Goal: Information Seeking & Learning: Learn about a topic

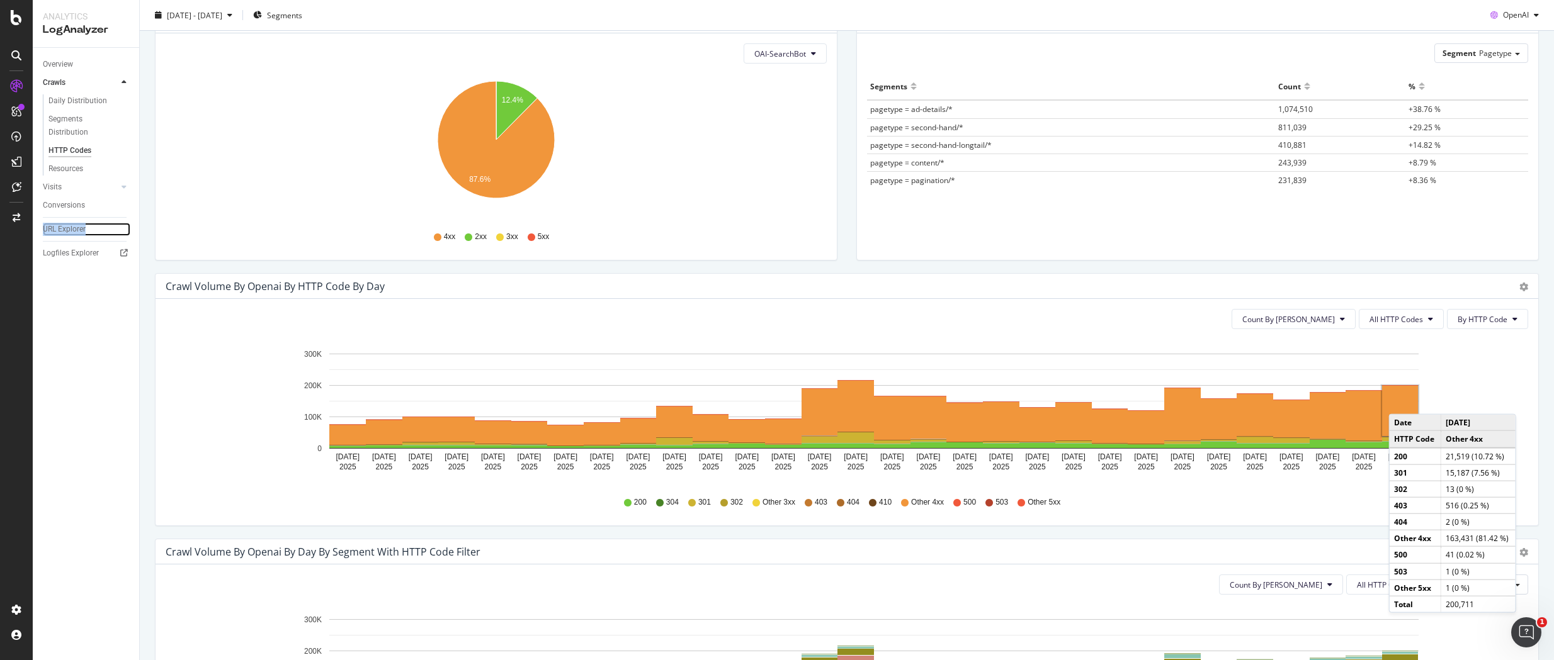
scroll to position [125, 0]
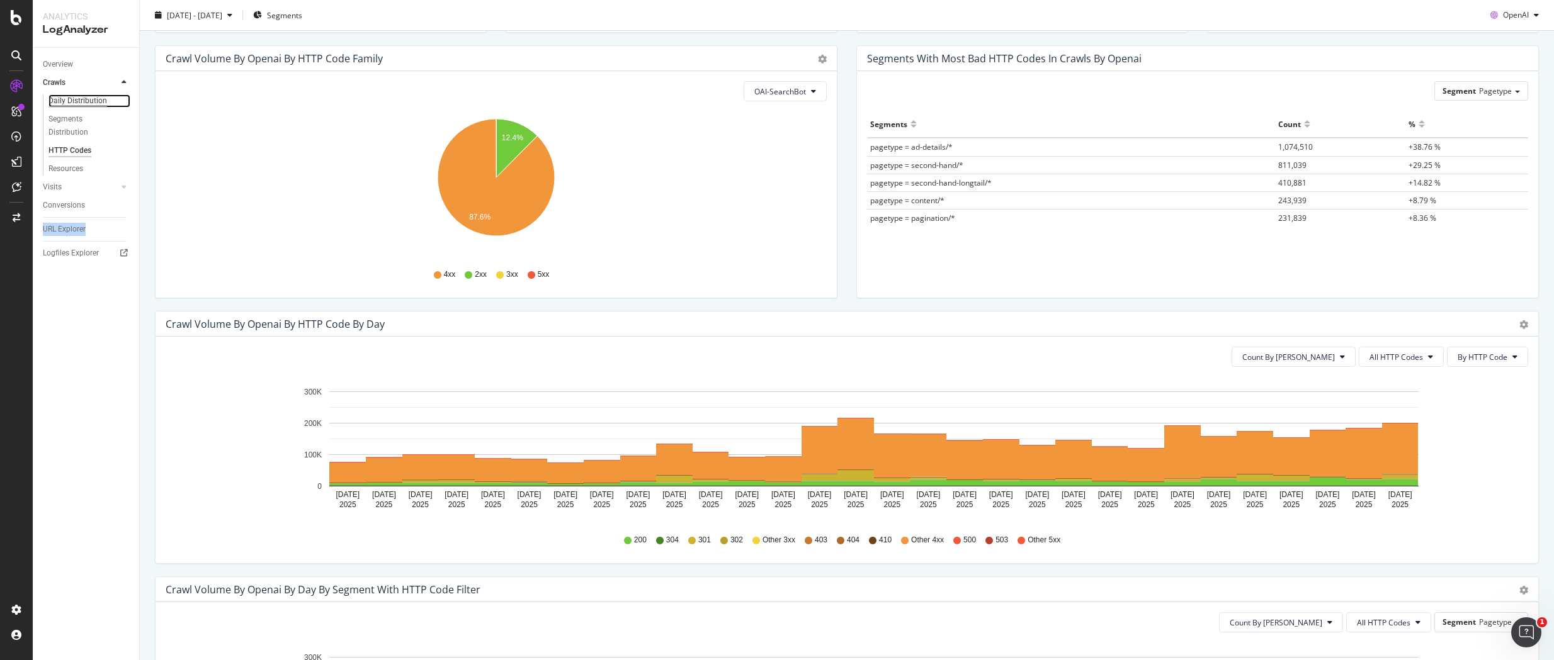
click at [84, 99] on div "Daily Distribution" at bounding box center [77, 100] width 59 height 13
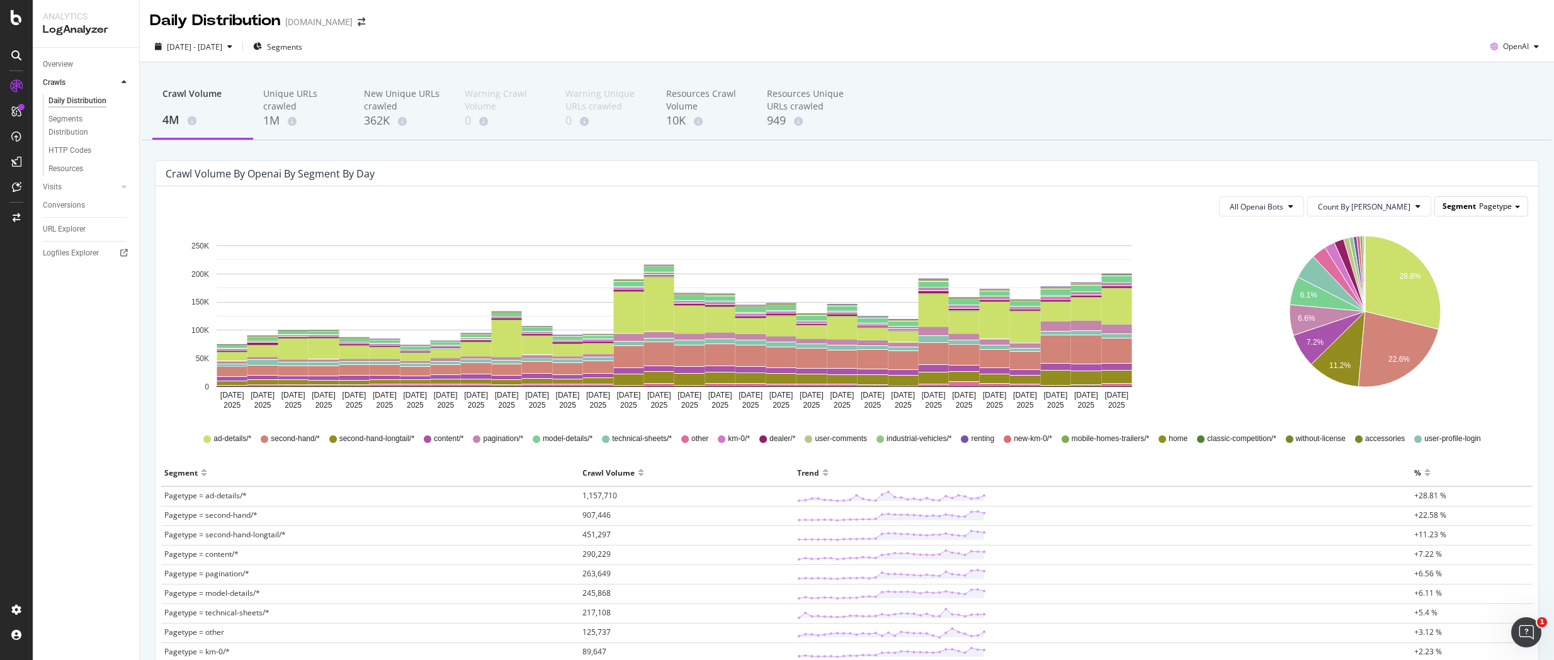
click at [1503, 208] on span "Pagetype" at bounding box center [1495, 206] width 33 height 11
click at [630, 315] on rect "A chart." at bounding box center [629, 312] width 30 height 41
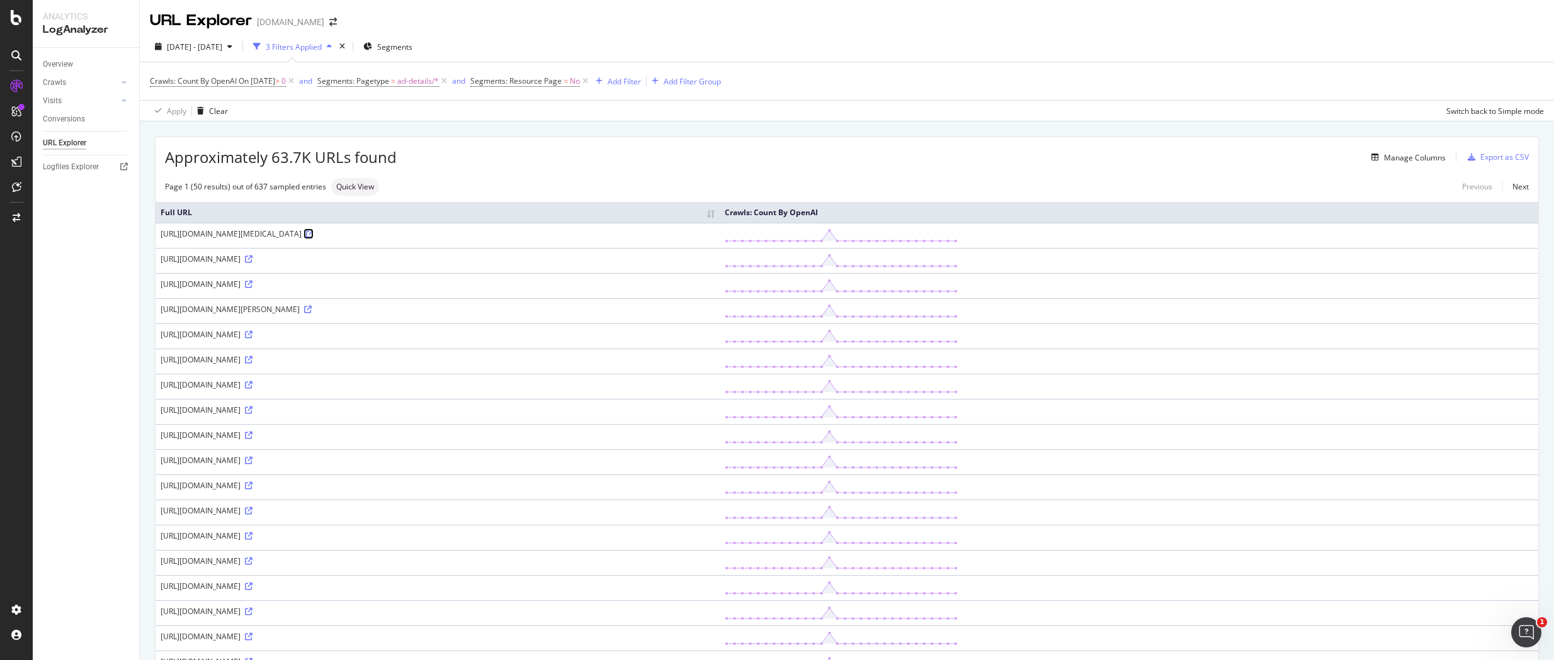
click at [313, 236] on icon at bounding box center [310, 234] width 8 height 8
click at [641, 85] on div "Add Filter" at bounding box center [623, 81] width 33 height 11
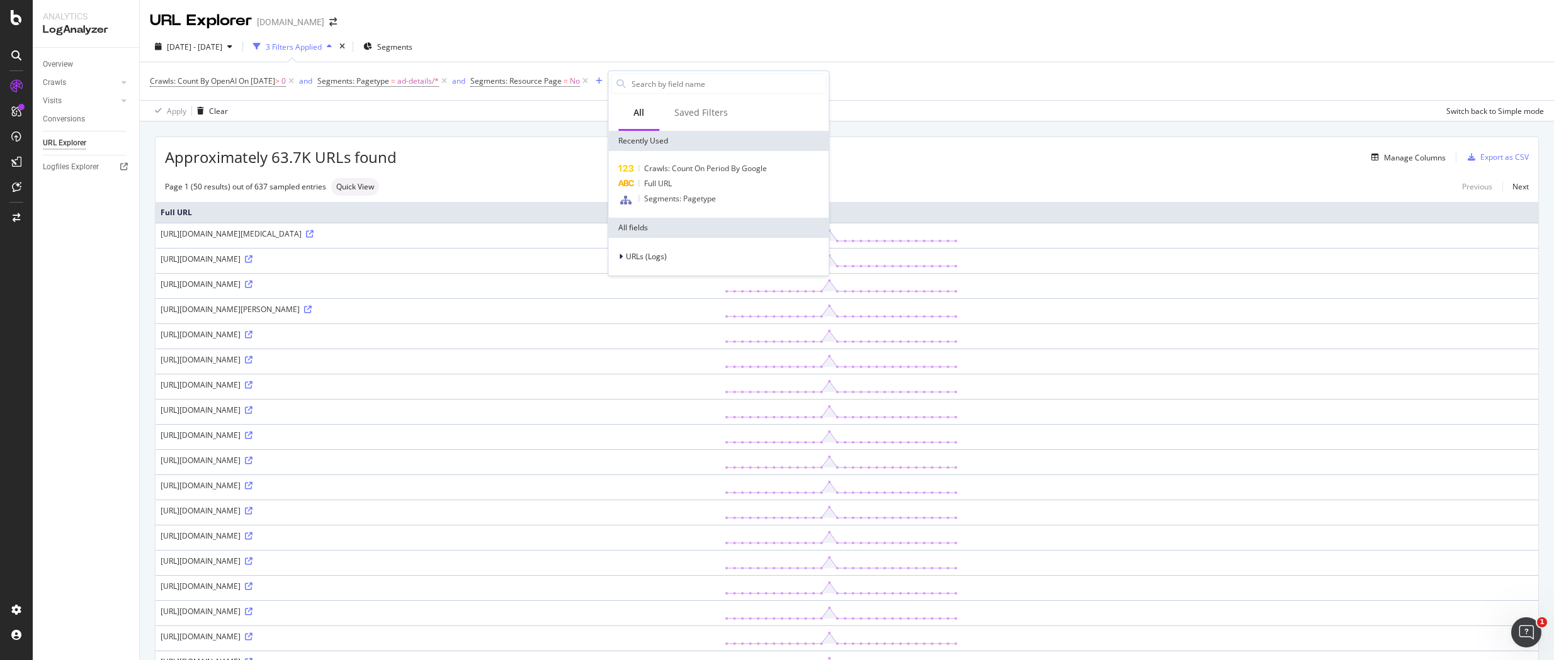
click at [535, 165] on div "Manage Columns" at bounding box center [921, 157] width 1049 height 15
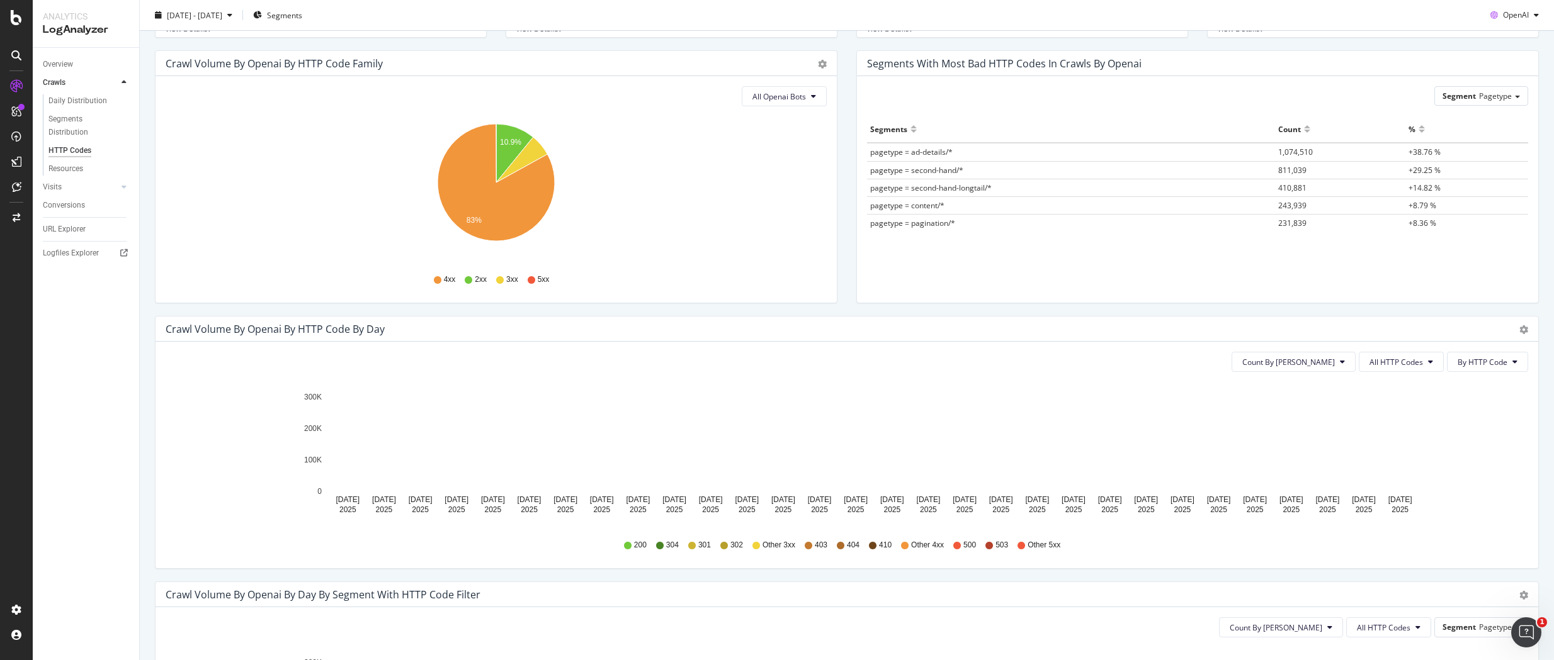
scroll to position [125, 0]
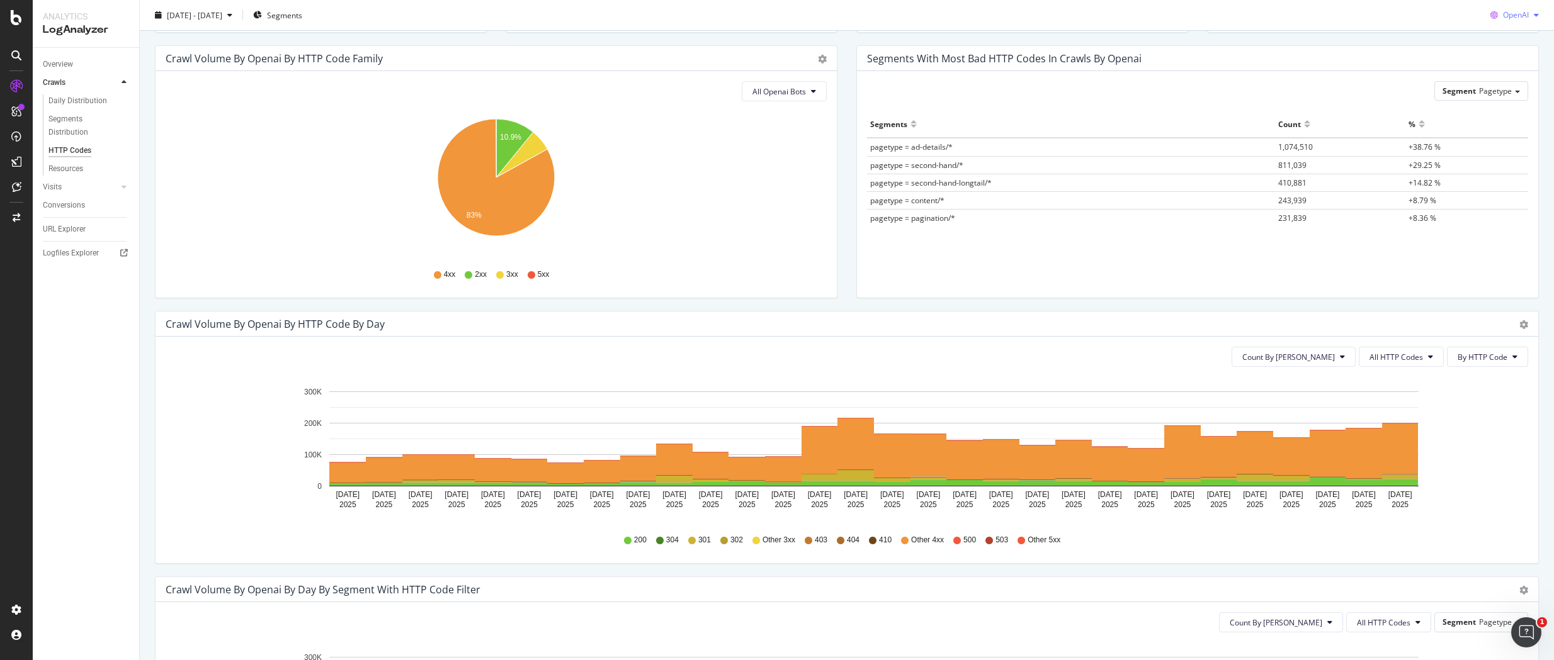
click at [1538, 14] on div "button" at bounding box center [1535, 15] width 15 height 8
click at [1499, 477] on icon "Aug 10 2025 Aug 11 2025 Aug 12 2025 Aug 13 2025 Aug 14 2025 Aug 15 2025 Aug 16 …" at bounding box center [847, 450] width 1362 height 146
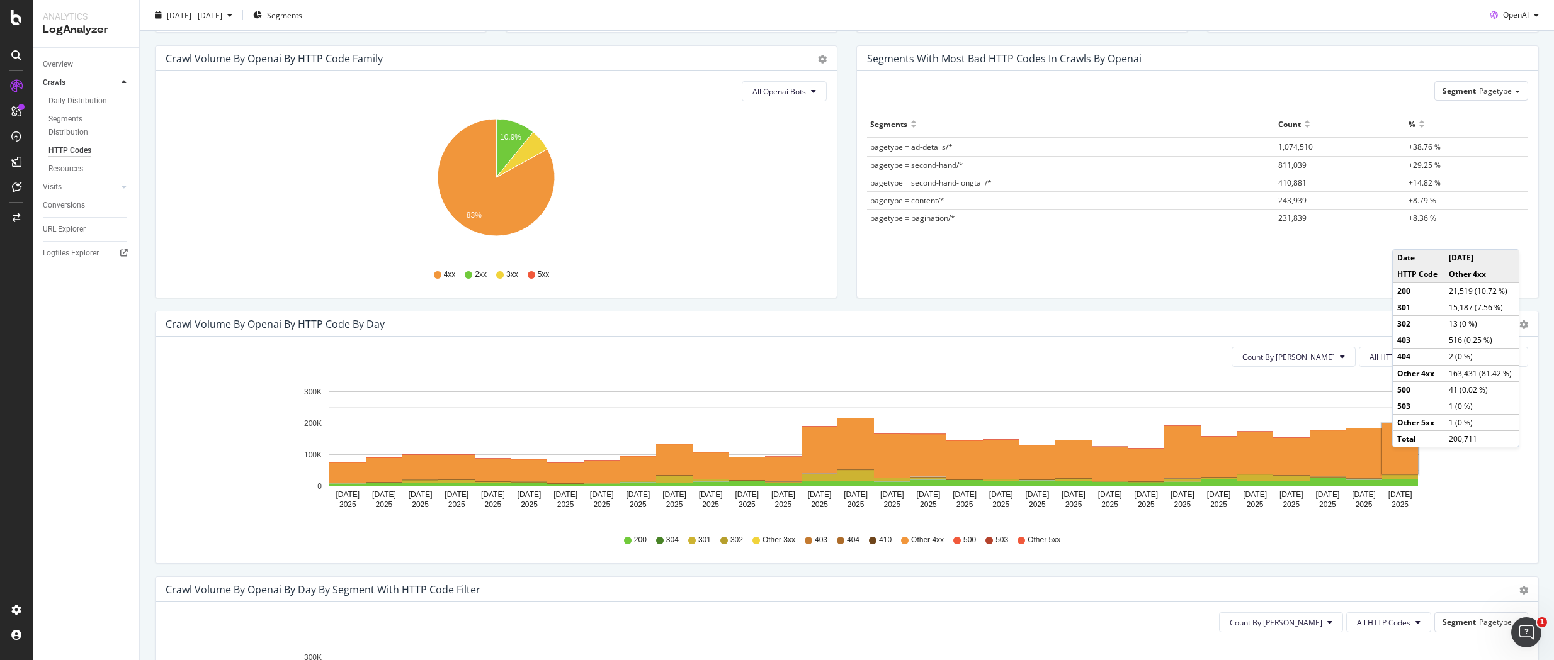
click at [1404, 461] on rect "A chart." at bounding box center [1400, 449] width 36 height 50
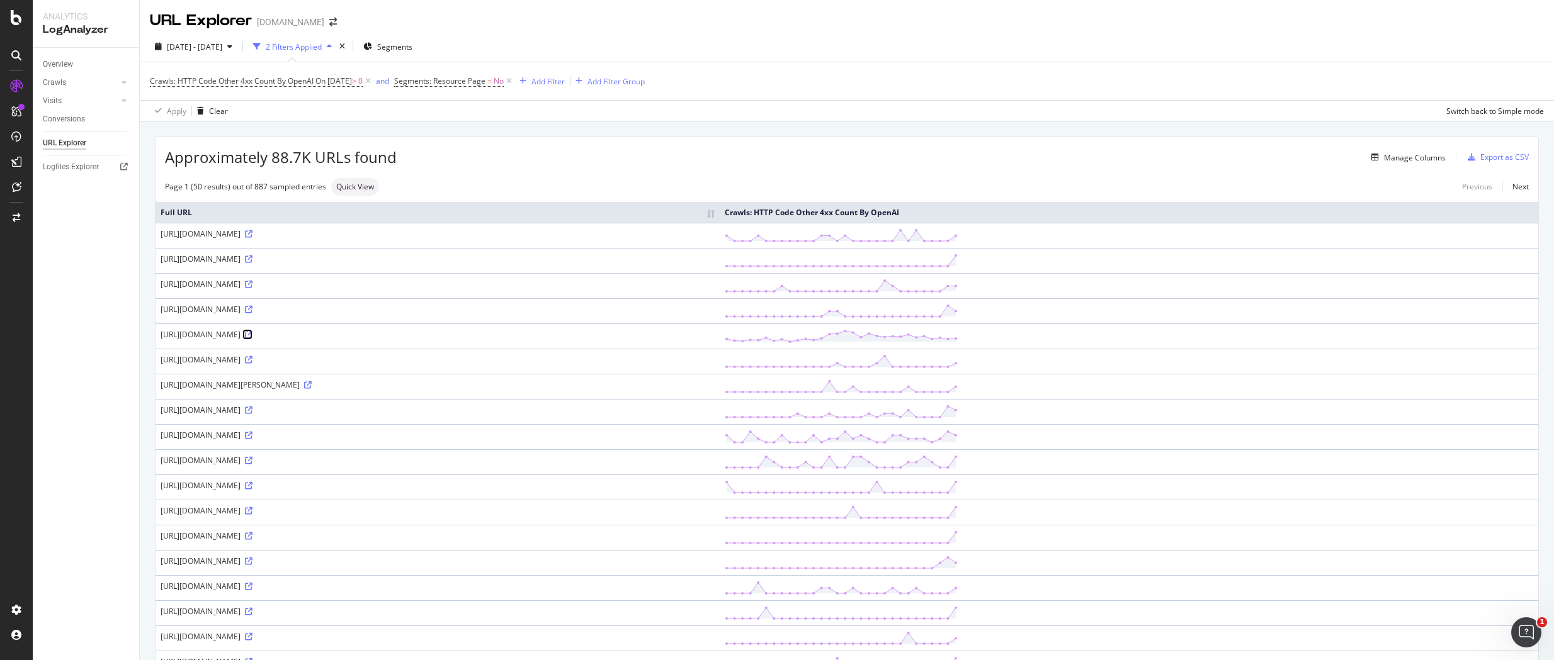
click at [252, 340] on link at bounding box center [247, 334] width 9 height 11
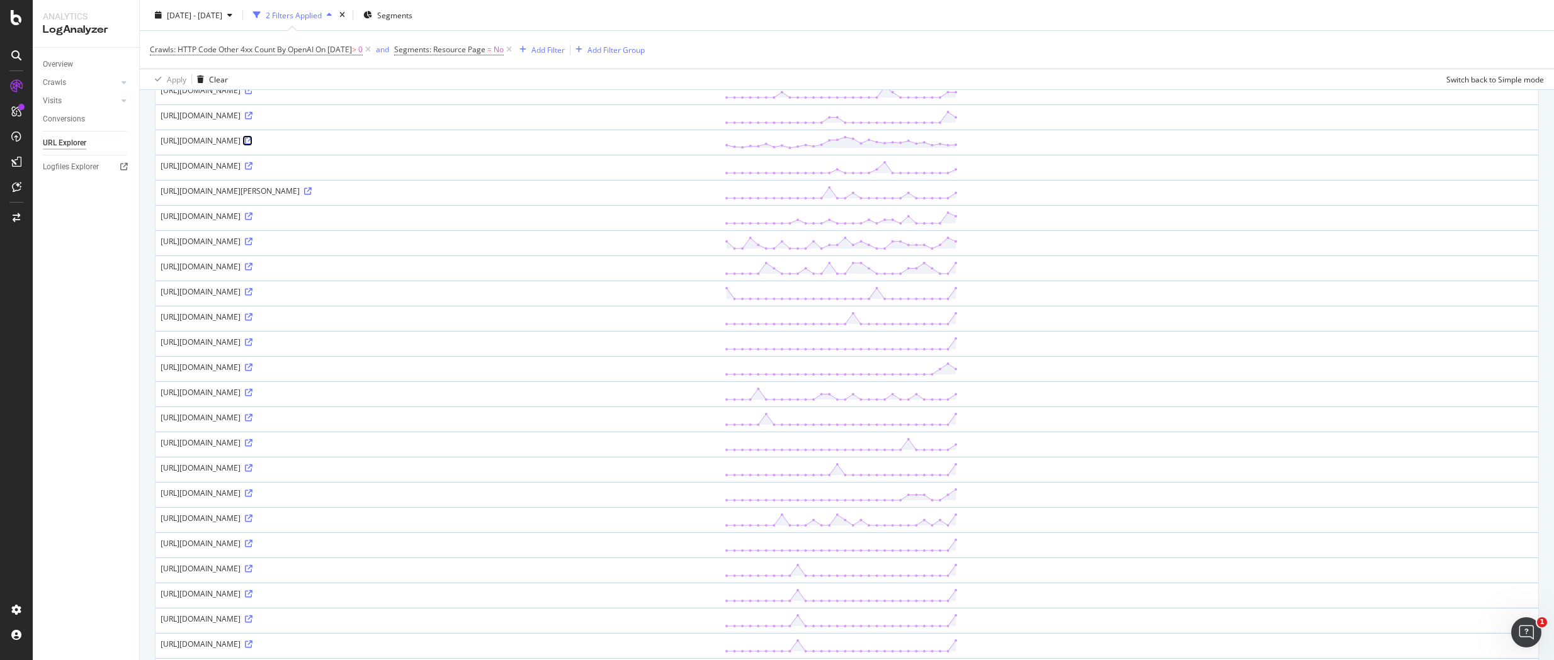
scroll to position [5, 0]
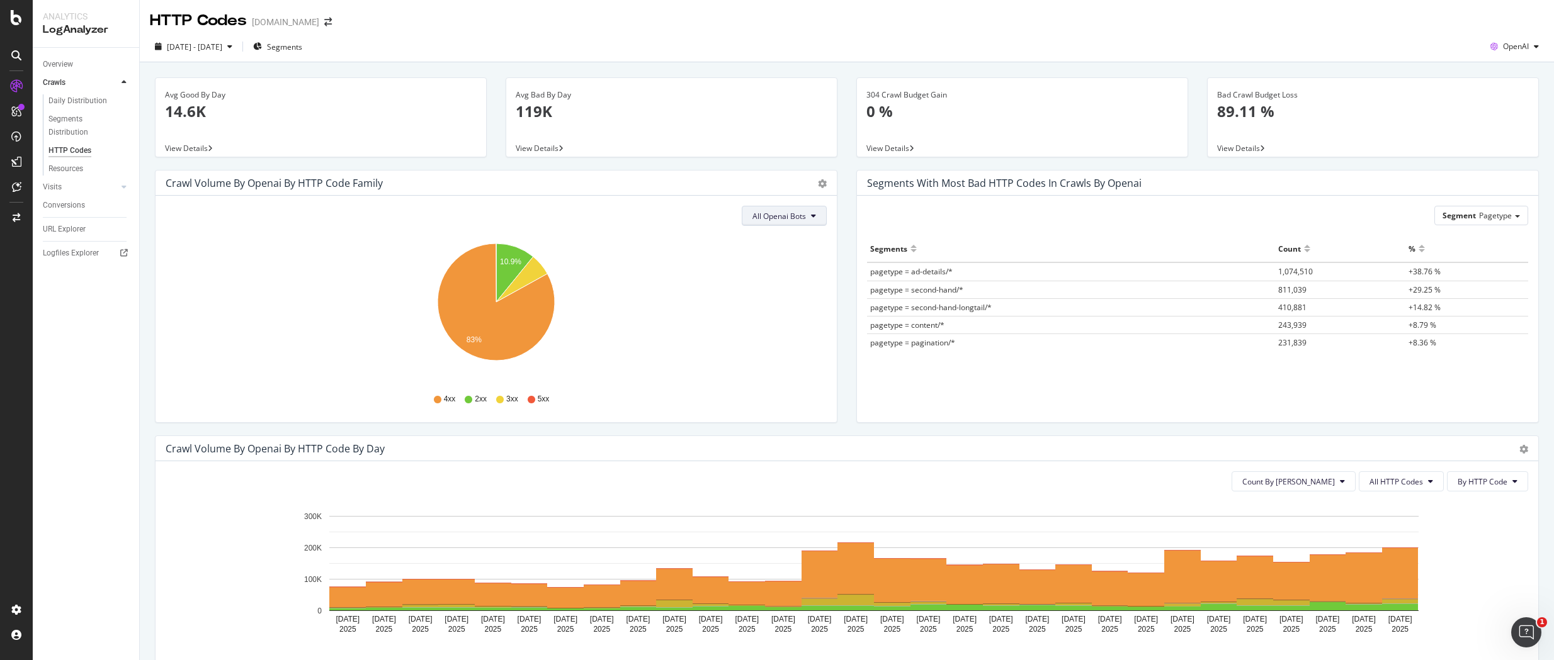
click at [793, 212] on span "All Openai Bots" at bounding box center [779, 216] width 54 height 11
click at [789, 263] on span "GPTBot" at bounding box center [779, 264] width 55 height 11
click at [813, 215] on icon at bounding box center [813, 216] width 5 height 8
click at [821, 289] on span "OAI-SearchBot" at bounding box center [806, 288] width 54 height 11
click at [776, 220] on span "OAI-SearchBot" at bounding box center [780, 216] width 52 height 11
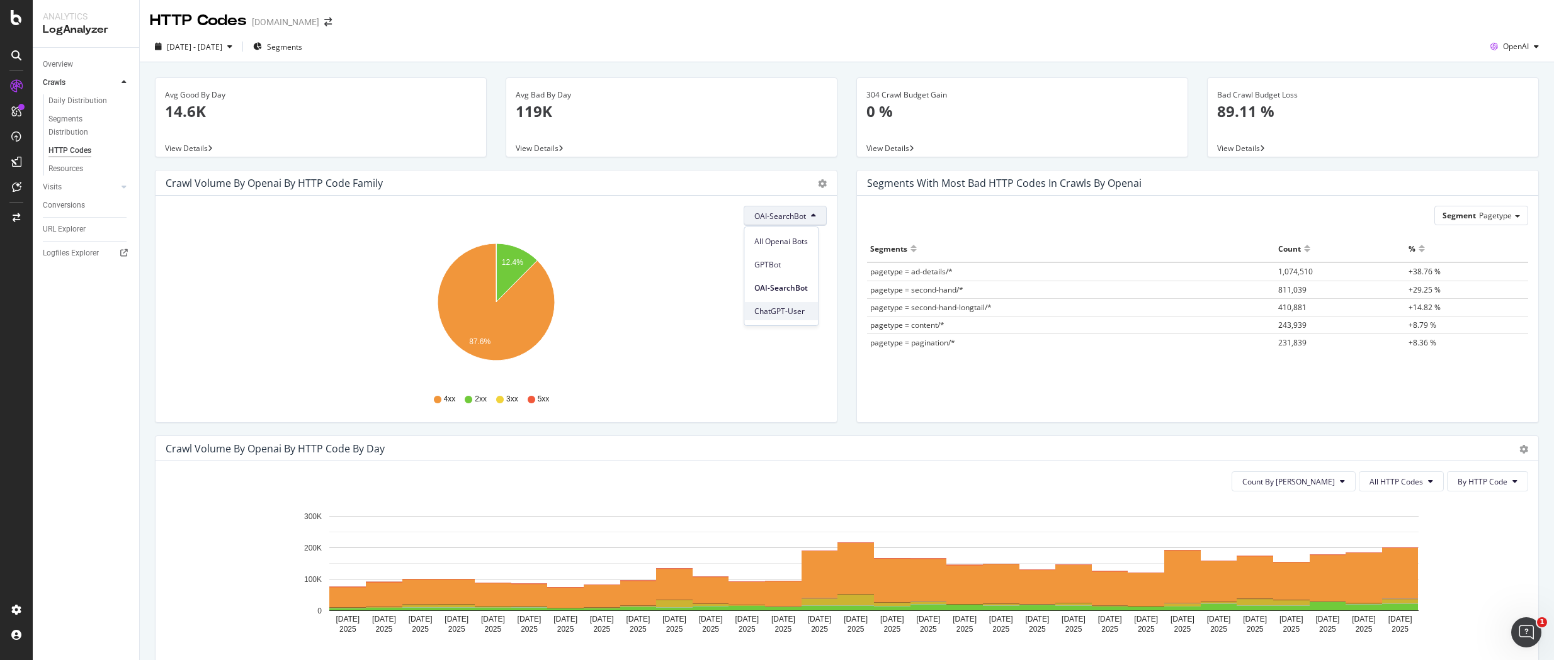
click at [791, 315] on span "ChatGPT-User" at bounding box center [781, 311] width 54 height 11
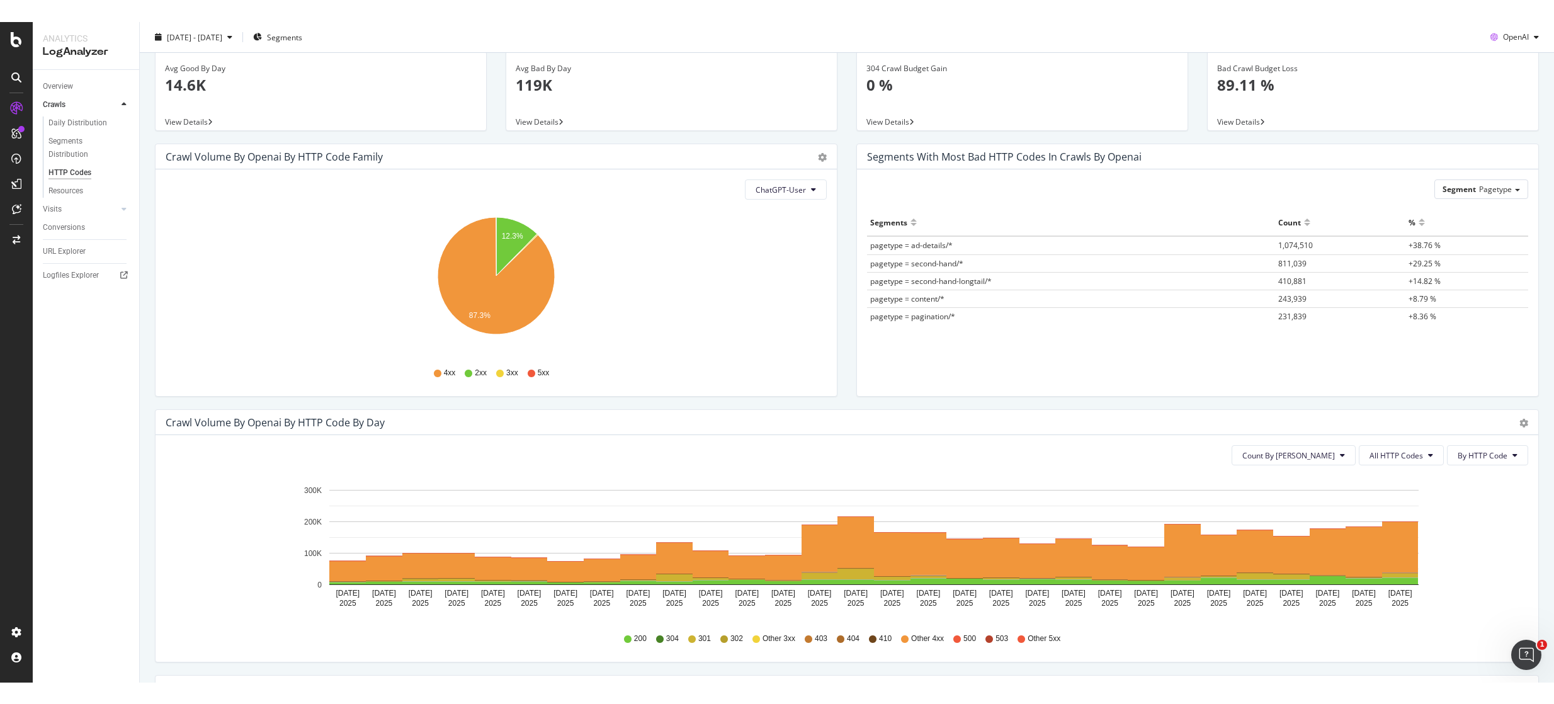
scroll to position [51, 0]
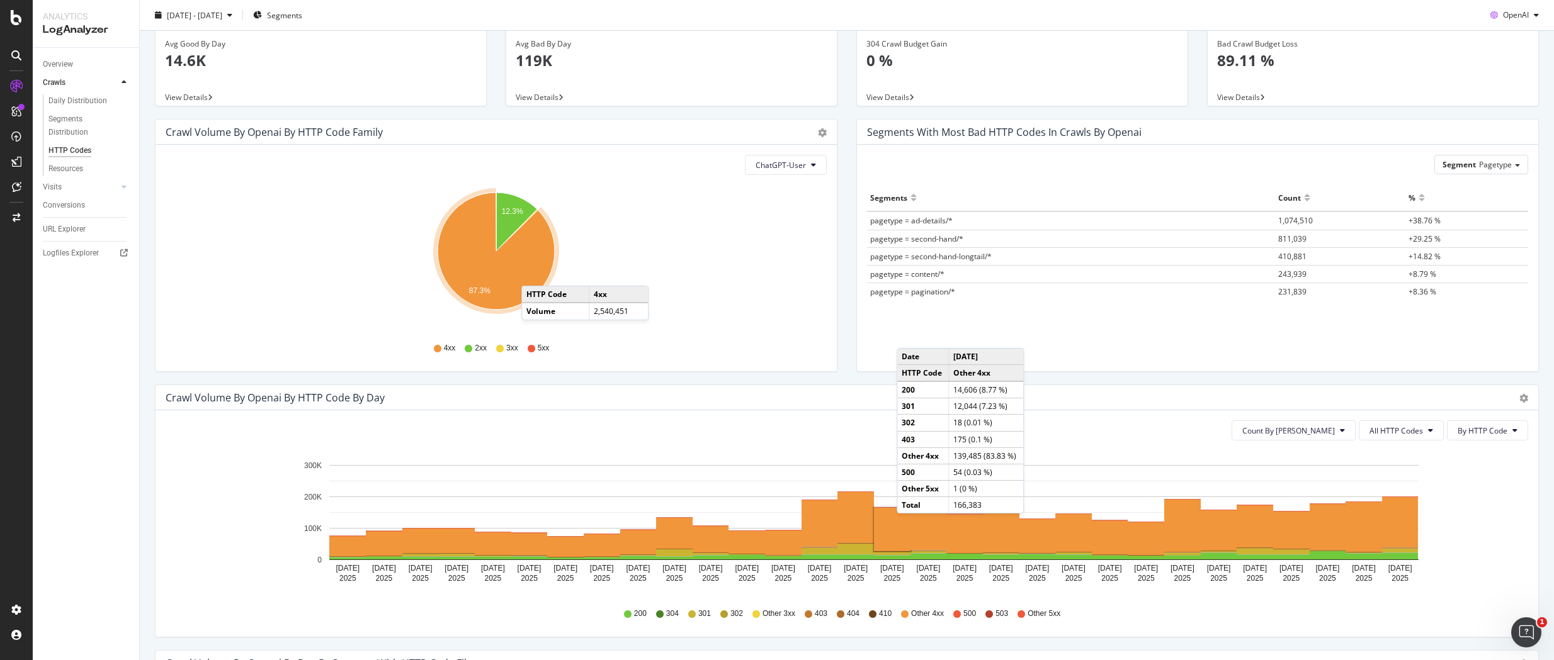
click at [529, 273] on icon "A chart." at bounding box center [496, 251] width 117 height 117
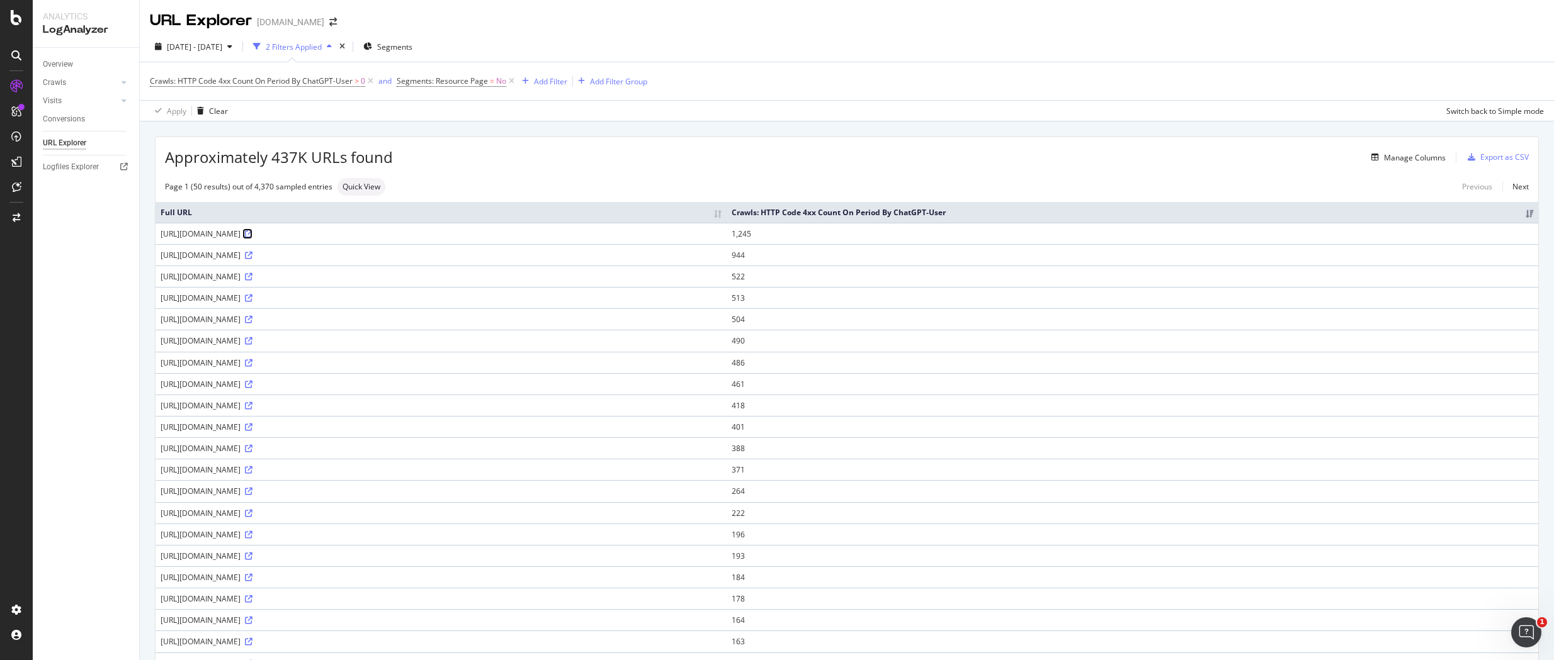
click at [252, 235] on icon at bounding box center [249, 234] width 8 height 8
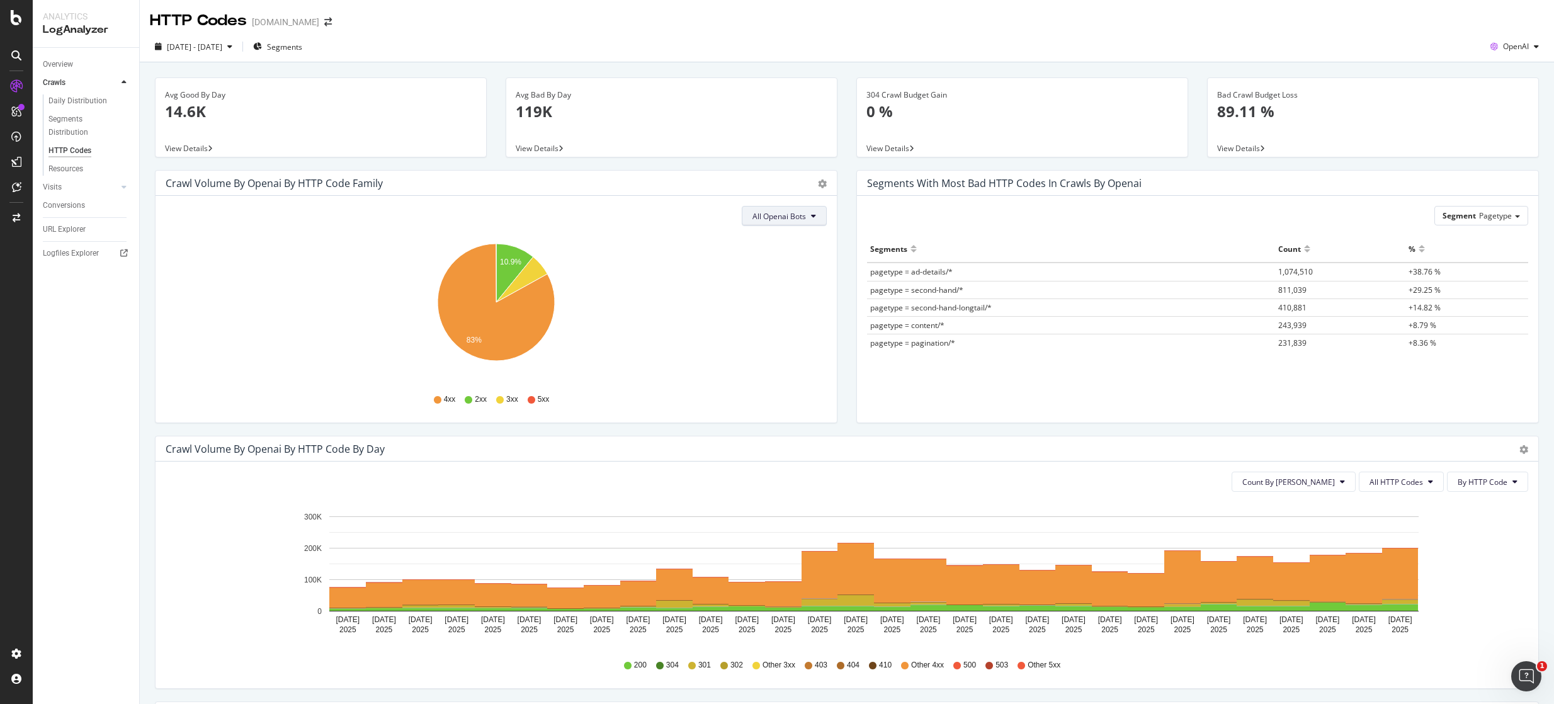
click at [782, 218] on span "All Openai Bots" at bounding box center [779, 216] width 54 height 11
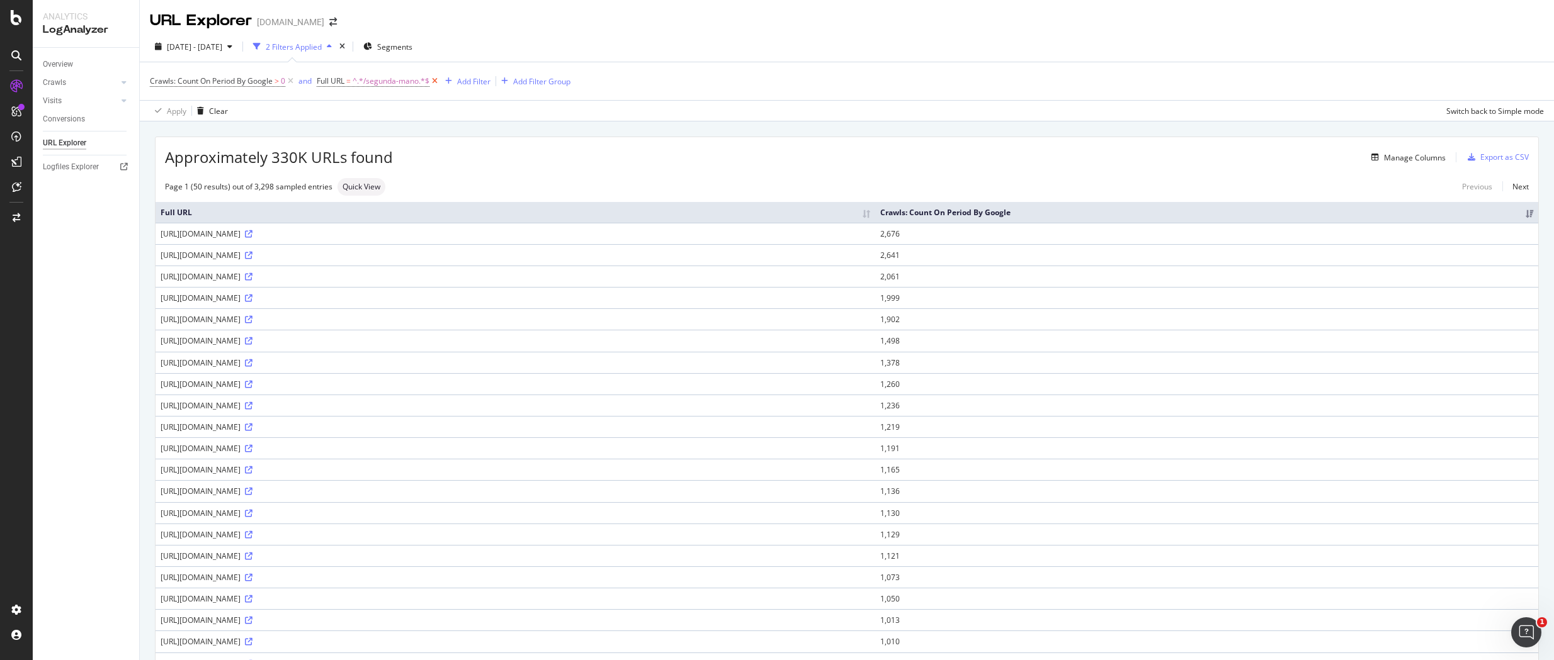
click at [435, 83] on icon at bounding box center [434, 81] width 11 height 13
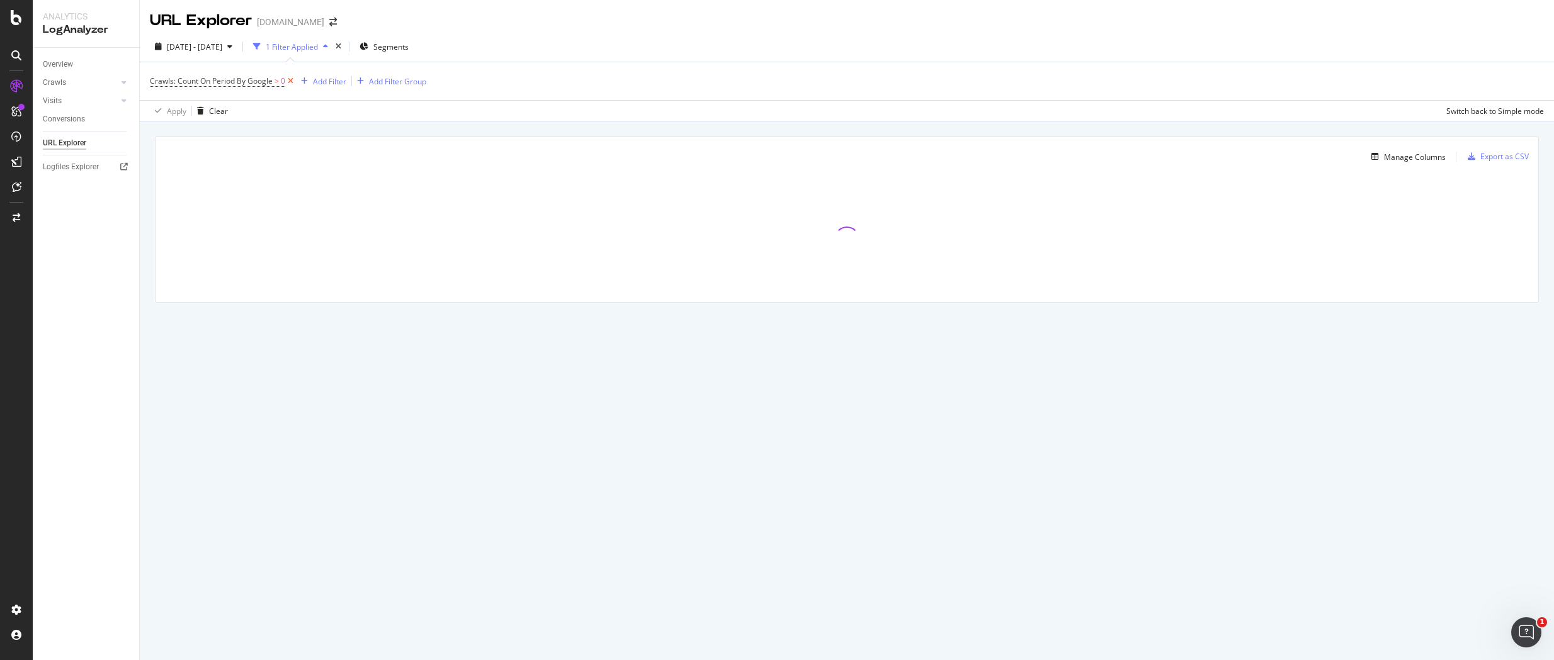
click at [288, 82] on icon at bounding box center [290, 81] width 11 height 13
click at [191, 82] on div "Add Filter" at bounding box center [183, 81] width 33 height 11
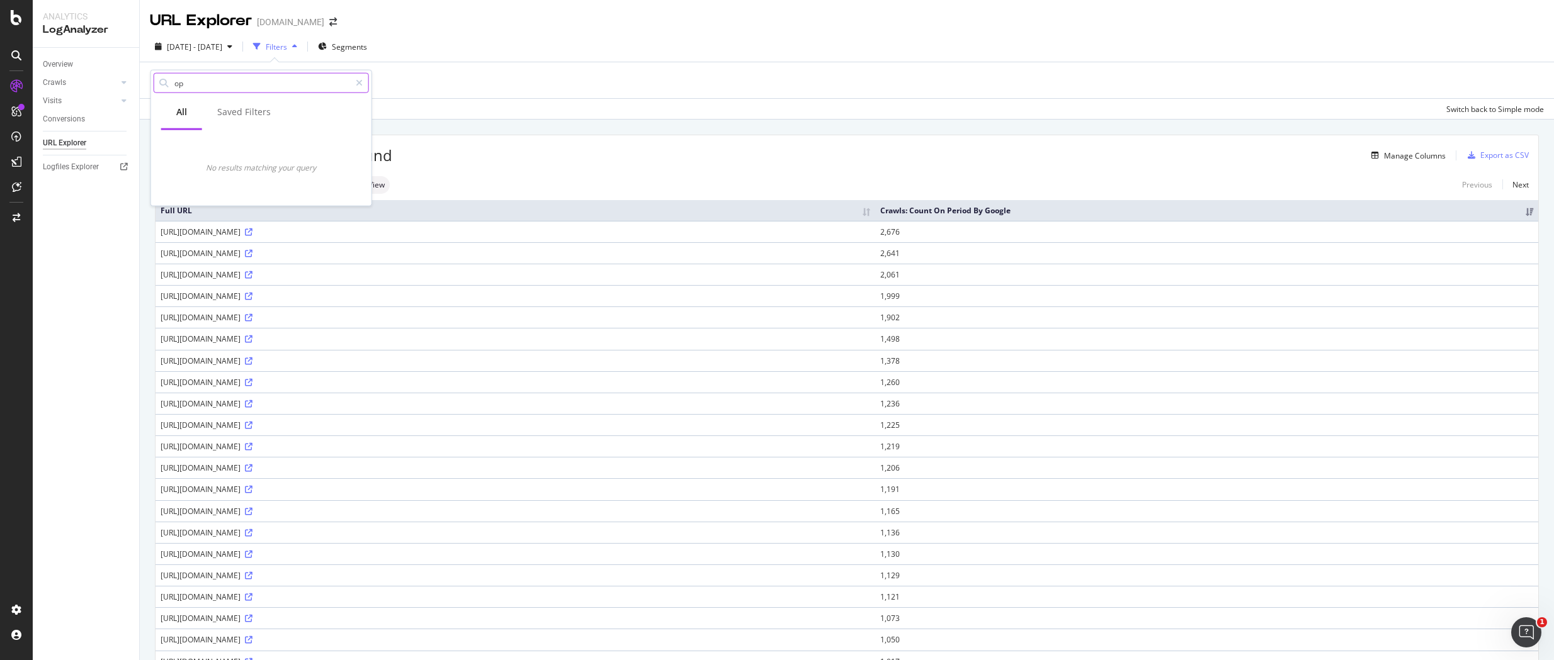
type input "o"
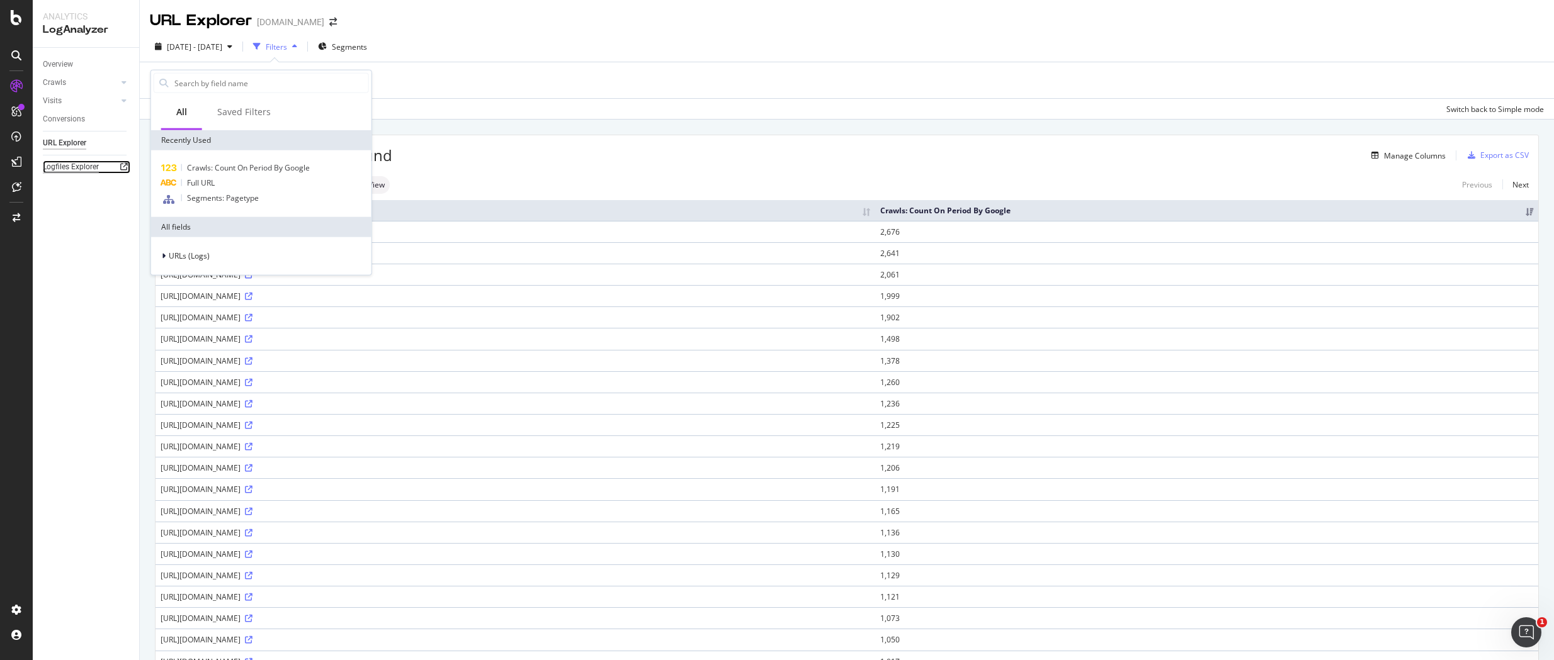
click at [82, 167] on div "Logfiles Explorer" at bounding box center [71, 167] width 56 height 13
